Goal: Use online tool/utility: Utilize a website feature to perform a specific function

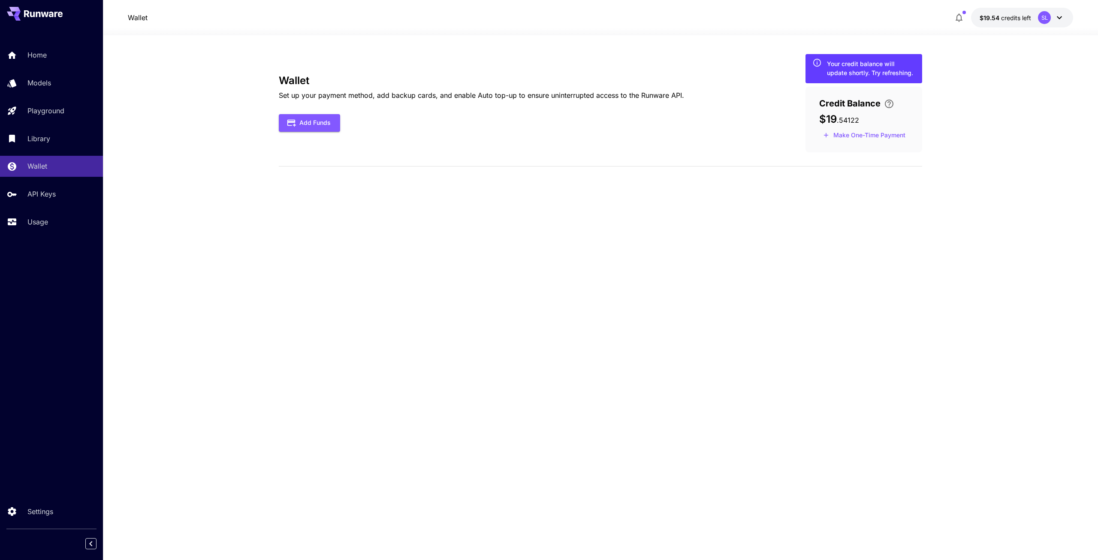
click at [41, 13] on icon at bounding box center [43, 13] width 39 height 7
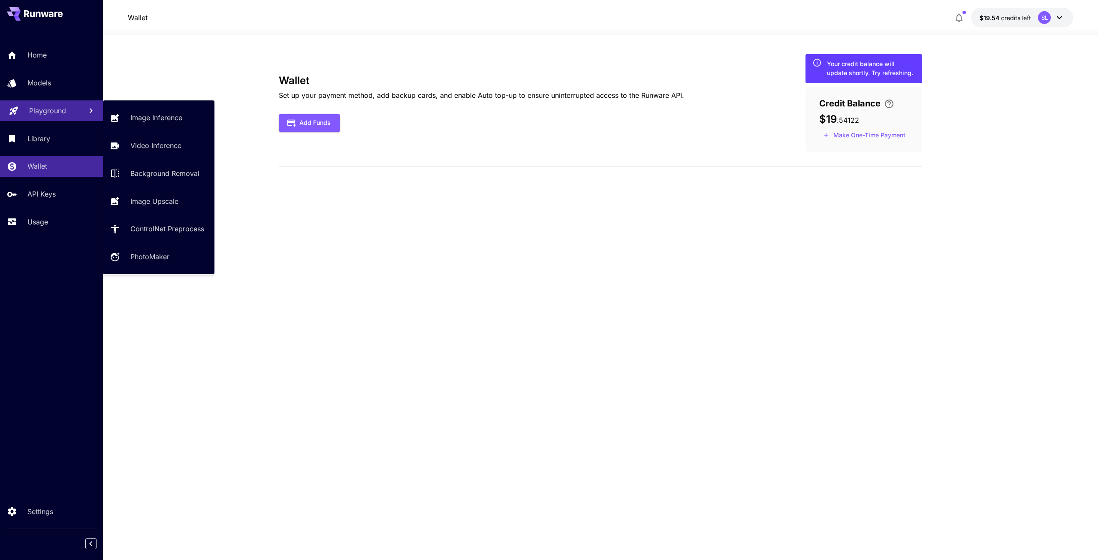
click at [45, 111] on p "Playground" at bounding box center [47, 111] width 37 height 10
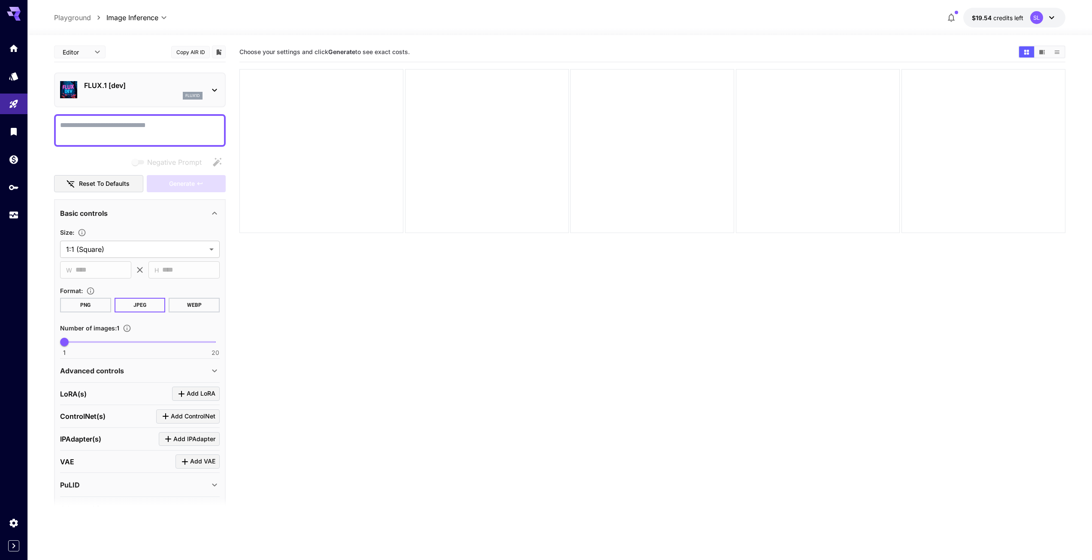
click at [212, 90] on icon at bounding box center [214, 90] width 10 height 10
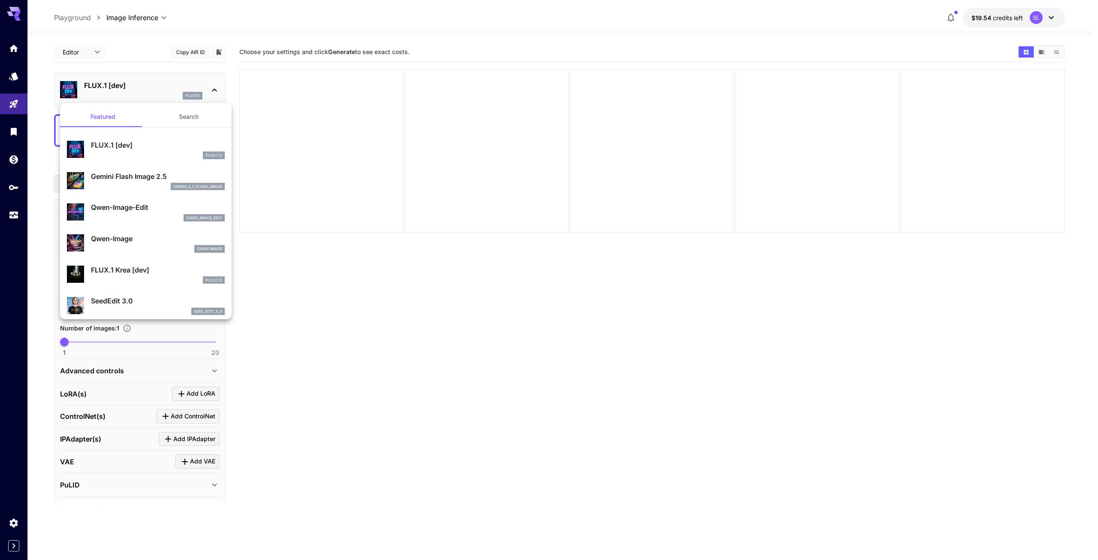
drag, startPoint x: 532, startPoint y: 298, endPoint x: 506, endPoint y: 294, distance: 26.4
click at [531, 298] on div at bounding box center [549, 280] width 1098 height 560
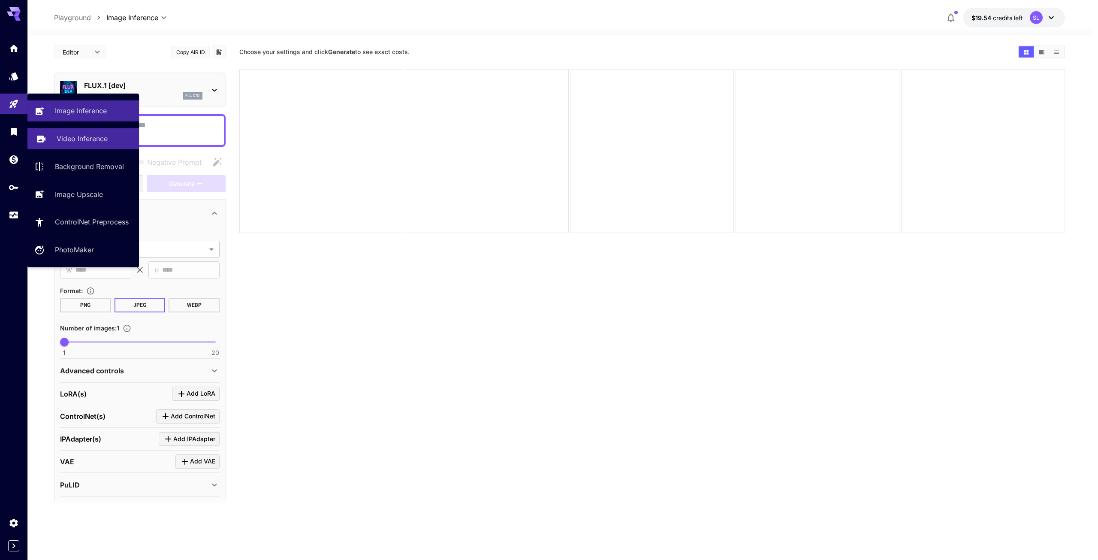
click at [89, 142] on p "Video Inference" at bounding box center [82, 138] width 51 height 10
type input "**********"
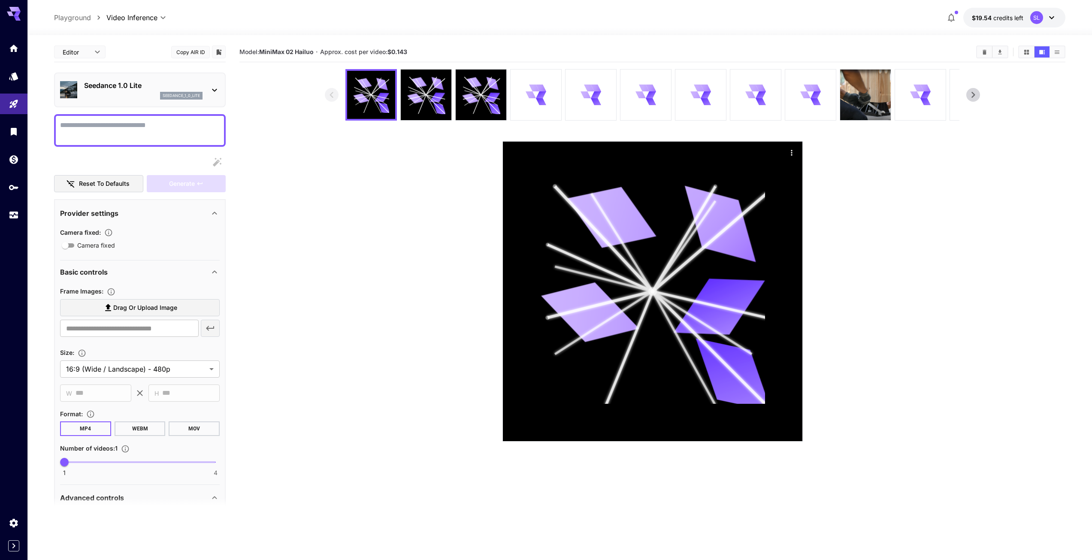
click at [374, 218] on section at bounding box center [652, 255] width 655 height 372
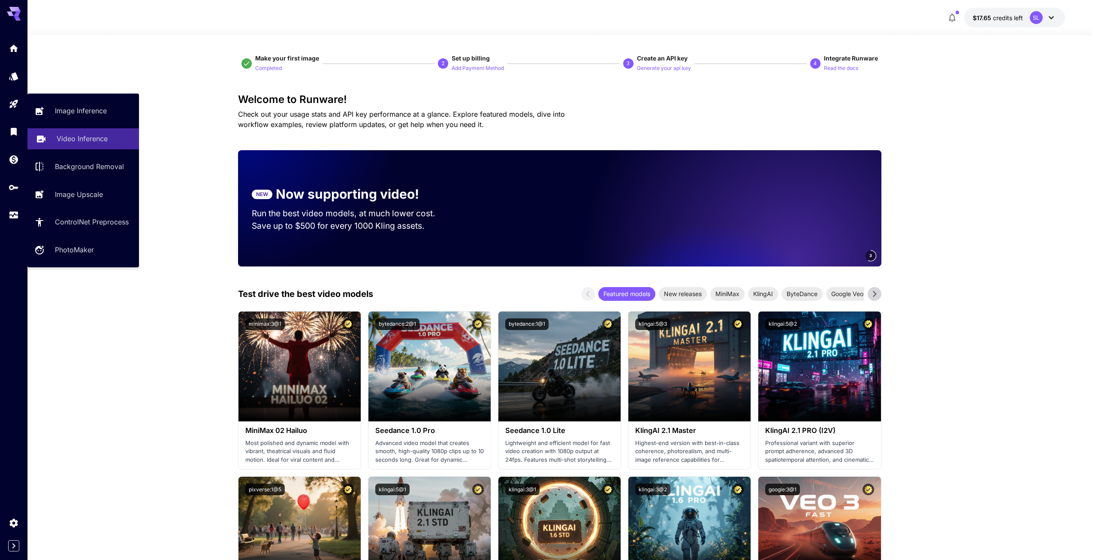
click at [87, 137] on p "Video Inference" at bounding box center [82, 138] width 51 height 10
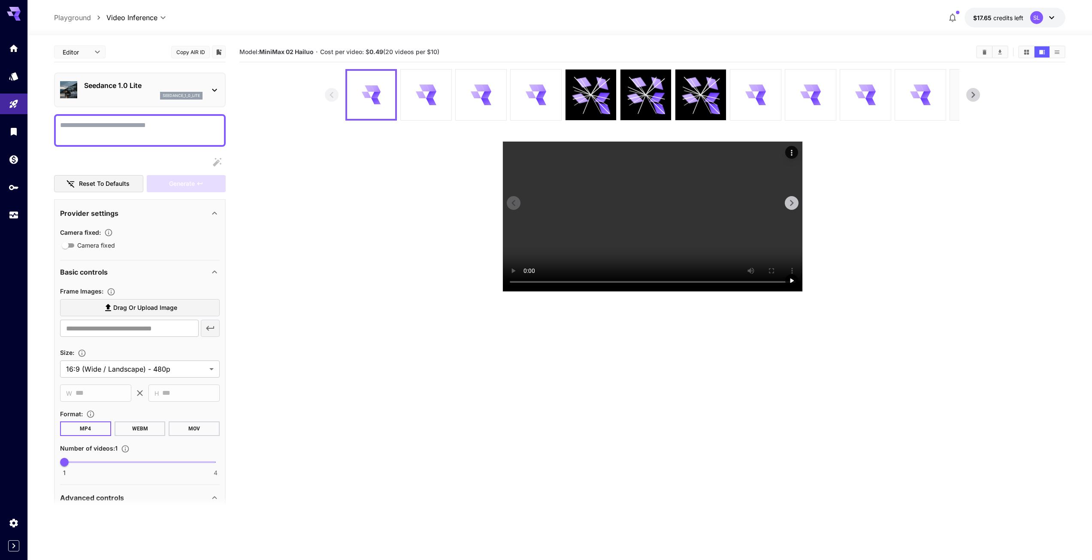
click at [511, 185] on video at bounding box center [652, 217] width 299 height 150
